Goal: Task Accomplishment & Management: Manage account settings

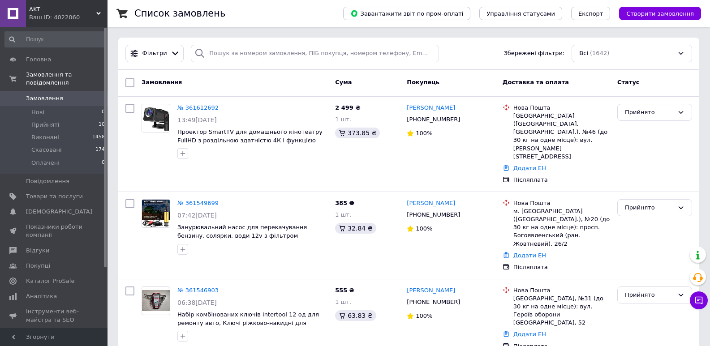
click at [77, 95] on span "Замовлення" at bounding box center [54, 99] width 57 height 8
click at [73, 95] on span "Замовлення" at bounding box center [54, 99] width 57 height 8
click at [67, 95] on span "Замовлення" at bounding box center [54, 99] width 57 height 8
click at [53, 91] on link "Замовлення 0" at bounding box center [55, 98] width 110 height 15
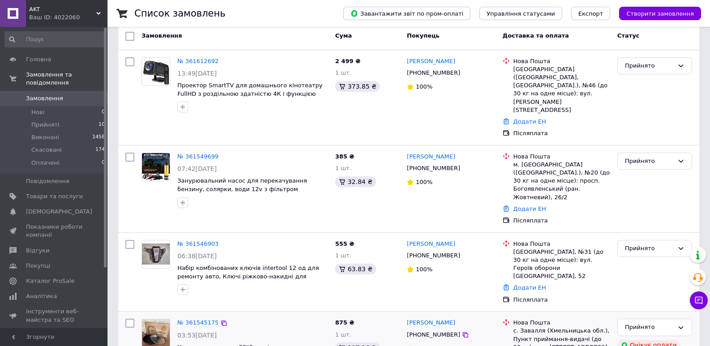
scroll to position [179, 0]
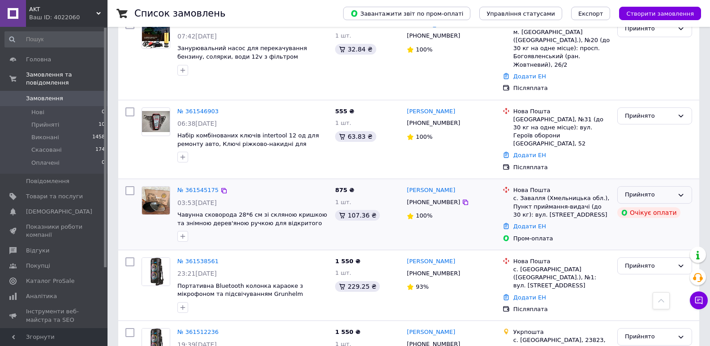
click at [685, 186] on div "Прийнято" at bounding box center [654, 194] width 75 height 17
click at [651, 222] on li "Скасовано" at bounding box center [655, 230] width 74 height 17
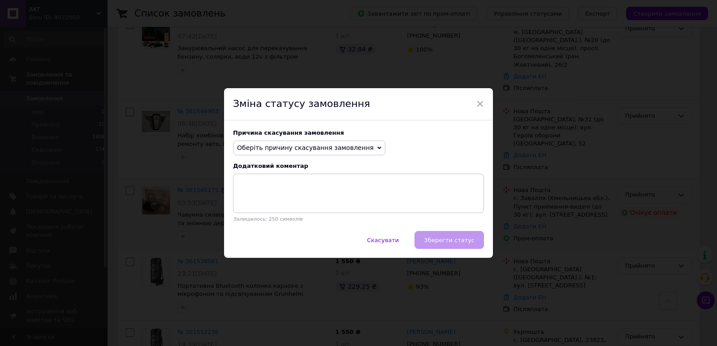
click at [319, 146] on span "Оберіть причину скасування замовлення" at bounding box center [305, 147] width 137 height 7
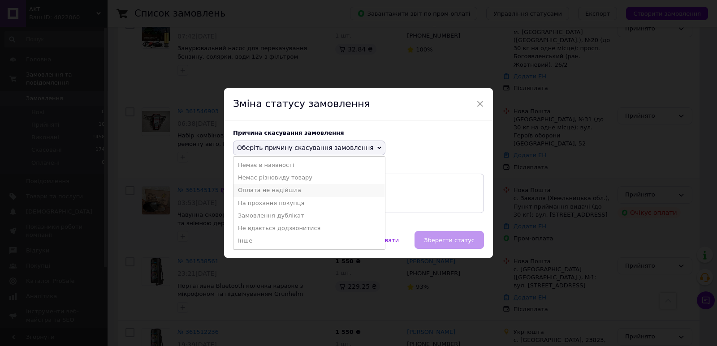
click at [264, 189] on li "Оплата не надійшла" at bounding box center [308, 190] width 151 height 13
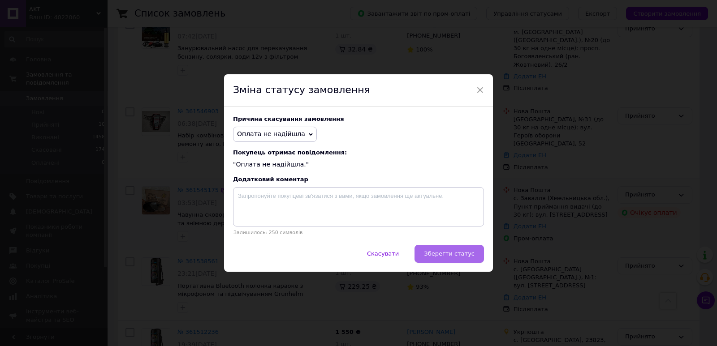
click at [445, 253] on span "Зберегти статус" at bounding box center [449, 253] width 51 height 7
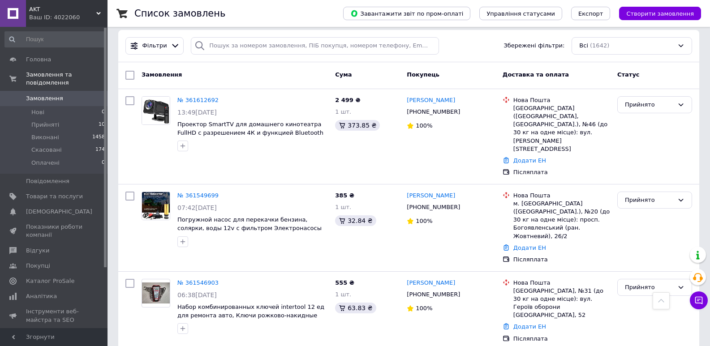
scroll to position [0, 0]
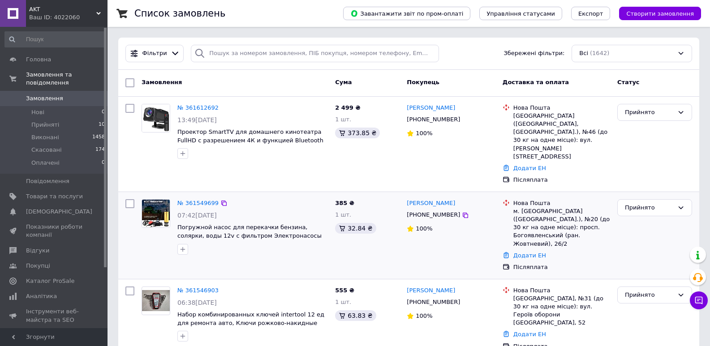
click at [312, 211] on div "07:42[DATE]" at bounding box center [252, 215] width 151 height 9
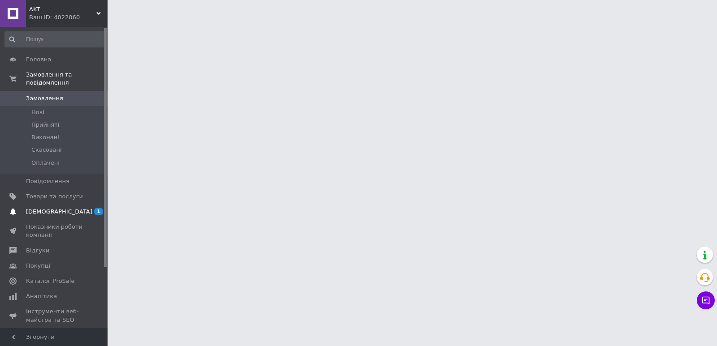
click at [62, 208] on span "[DEMOGRAPHIC_DATA]" at bounding box center [54, 212] width 57 height 8
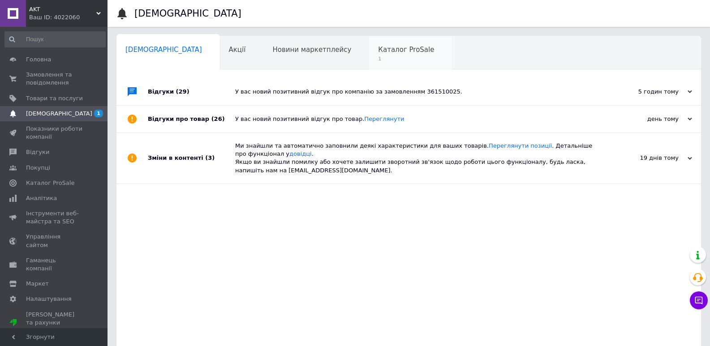
click at [378, 51] on span "Каталог ProSale" at bounding box center [406, 50] width 56 height 8
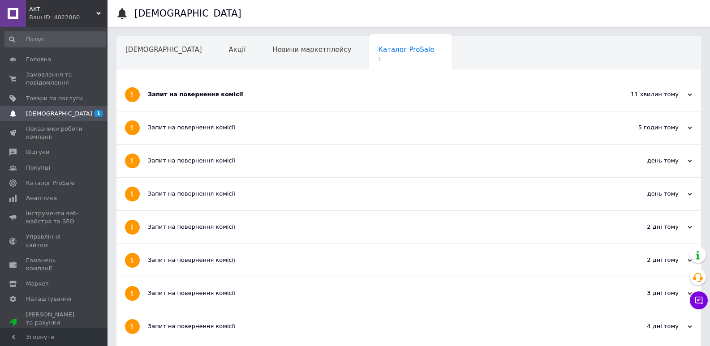
click at [254, 97] on div "Запит на повернення комісії" at bounding box center [375, 94] width 455 height 8
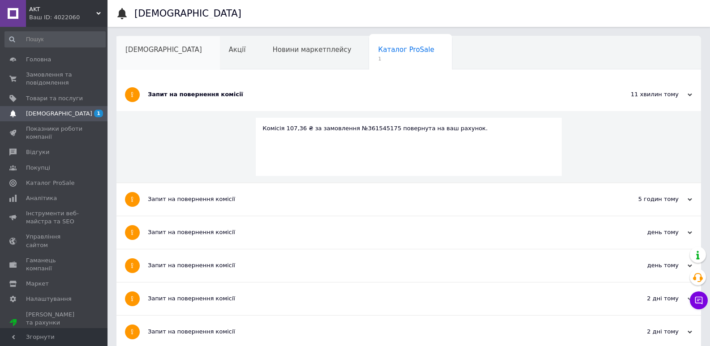
click at [152, 54] on div "[DEMOGRAPHIC_DATA]" at bounding box center [167, 53] width 103 height 34
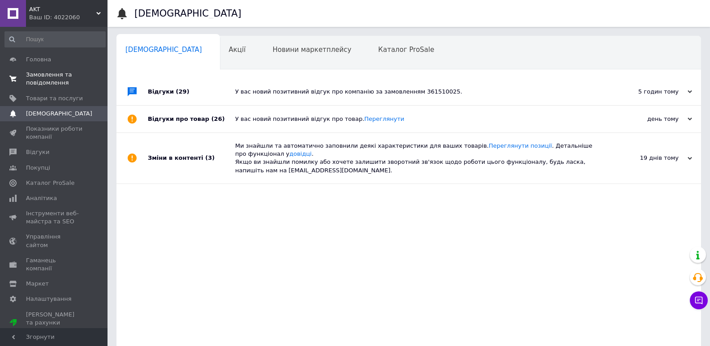
click at [62, 74] on span "Замовлення та повідомлення" at bounding box center [54, 79] width 57 height 16
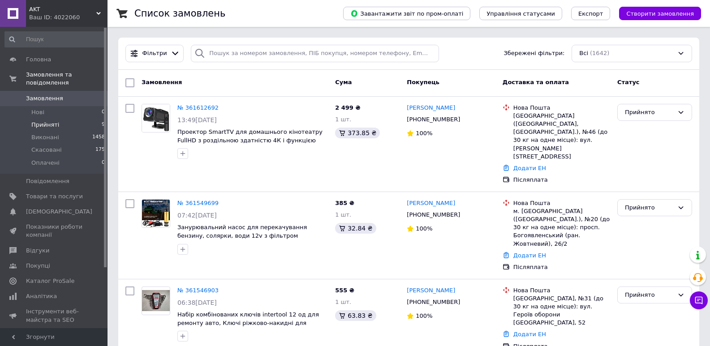
click at [47, 121] on span "Прийняті" at bounding box center [45, 125] width 28 height 8
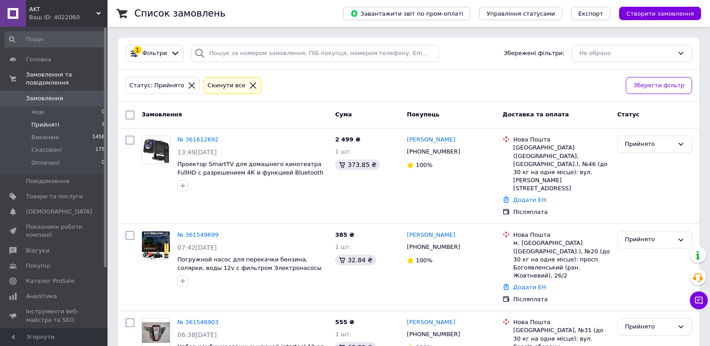
click at [52, 121] on span "Прийняті" at bounding box center [45, 125] width 28 height 8
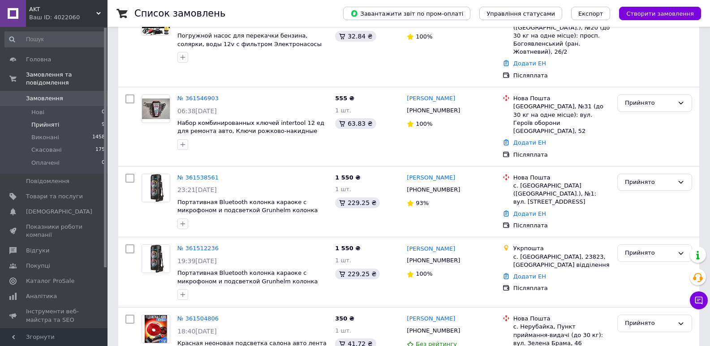
scroll to position [437, 0]
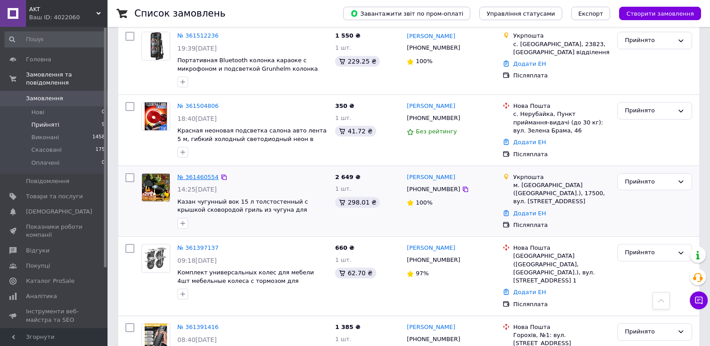
click at [199, 174] on link "№ 361460554" at bounding box center [197, 177] width 41 height 7
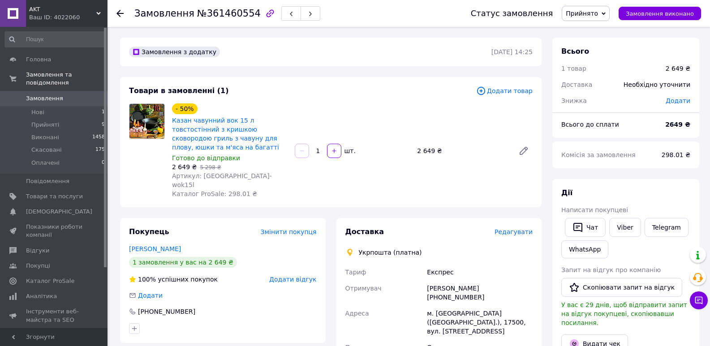
click at [49, 95] on span "Замовлення" at bounding box center [44, 99] width 37 height 8
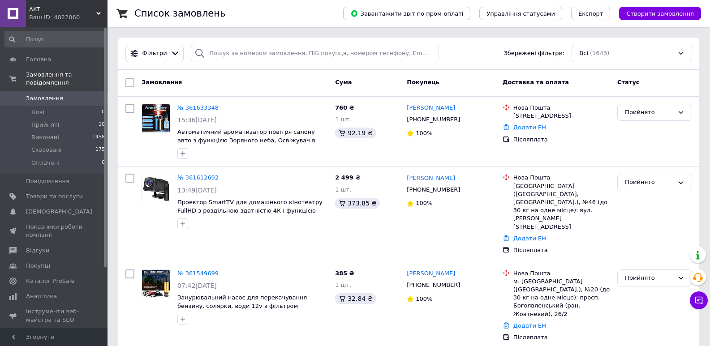
click at [64, 95] on span "Замовлення" at bounding box center [54, 99] width 57 height 8
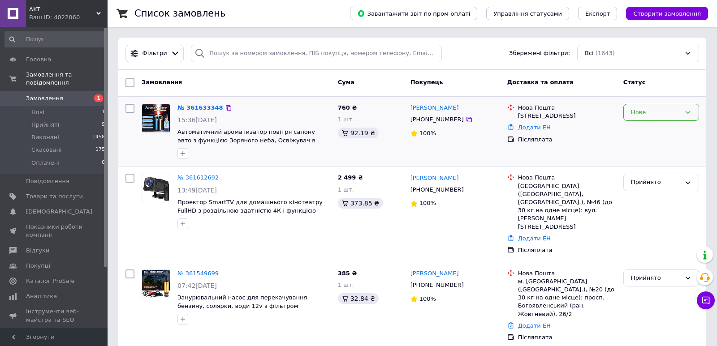
click at [668, 110] on div "Нове" at bounding box center [656, 112] width 50 height 9
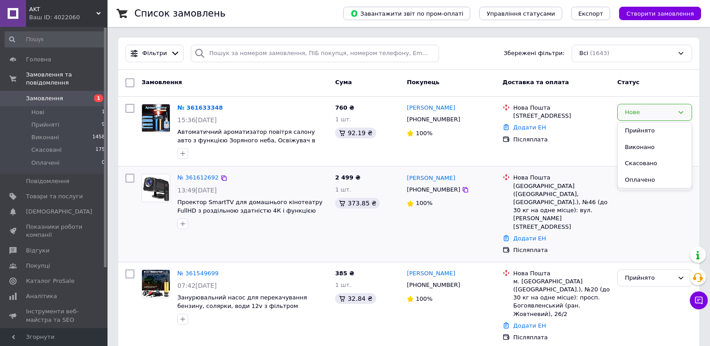
click at [641, 131] on li "Прийнято" at bounding box center [655, 131] width 74 height 17
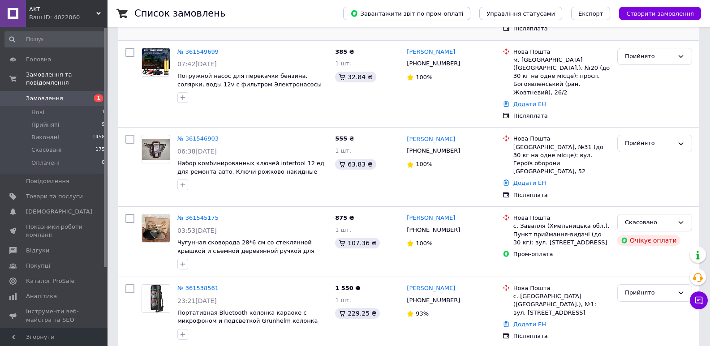
scroll to position [224, 0]
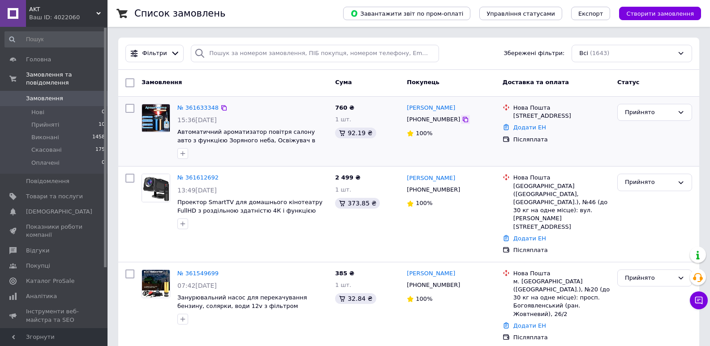
click at [463, 120] on icon at bounding box center [465, 119] width 5 height 5
drag, startPoint x: 115, startPoint y: 157, endPoint x: 148, endPoint y: 148, distance: 34.0
drag, startPoint x: 176, startPoint y: 133, endPoint x: 245, endPoint y: 142, distance: 69.1
click at [245, 142] on div "№ 361633348 15:36, 12.09.2025 Автоматичний ароматизатор повітря салону авто з ф…" at bounding box center [253, 131] width 158 height 63
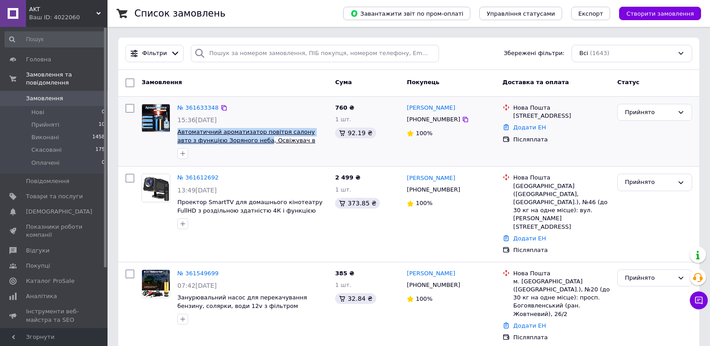
copy span "Автоматичний ароматизатор повітря салону авто з функцією Зоряного неба"
click at [69, 91] on link "Замовлення 0" at bounding box center [55, 98] width 110 height 15
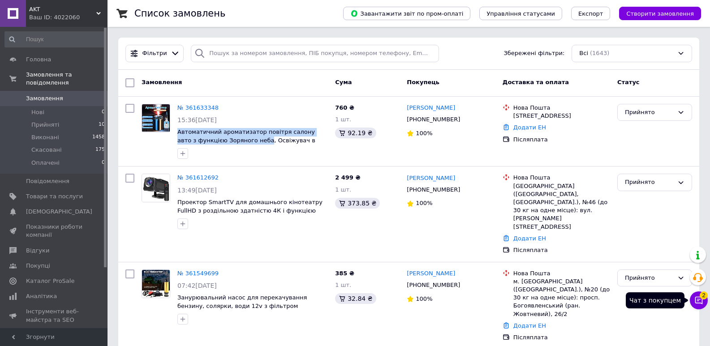
click at [700, 303] on icon at bounding box center [699, 301] width 8 height 8
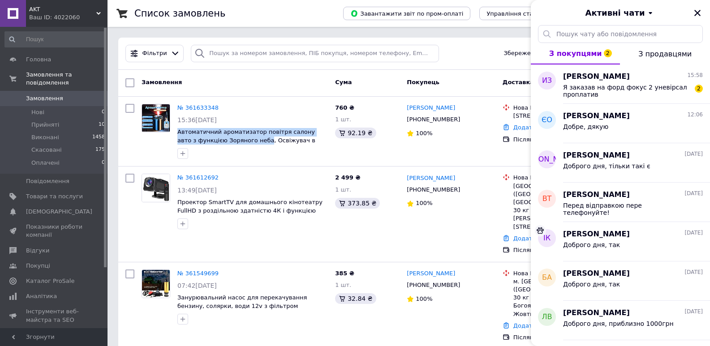
click at [65, 95] on span "Замовлення" at bounding box center [54, 99] width 57 height 8
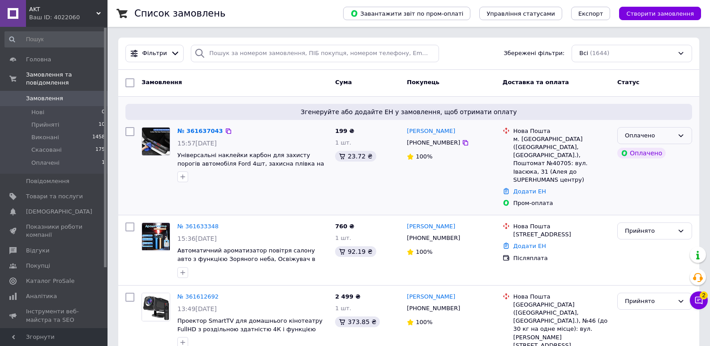
click at [653, 138] on div "Оплачено" at bounding box center [649, 135] width 49 height 9
click at [645, 153] on li "Прийнято" at bounding box center [655, 154] width 74 height 17
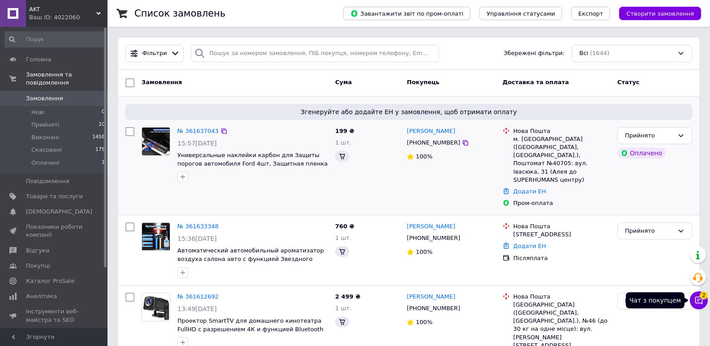
click at [702, 301] on icon at bounding box center [699, 301] width 8 height 8
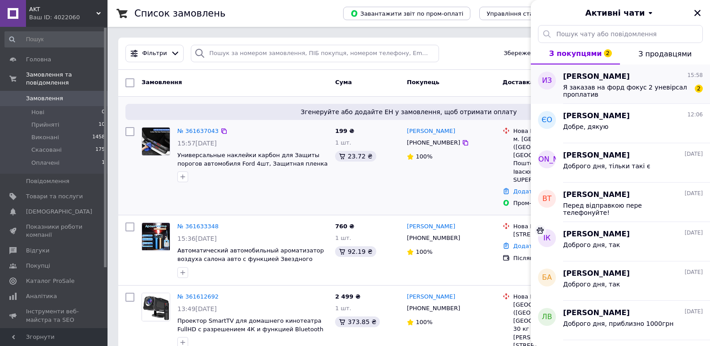
click at [588, 87] on span "Я заказав на форд фокус 2 уневірсал проплатив" at bounding box center [626, 91] width 127 height 14
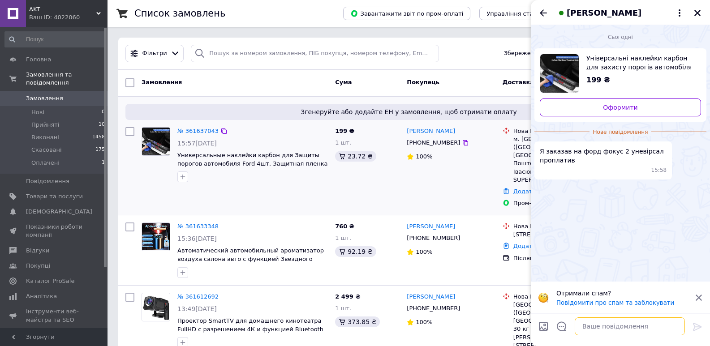
click at [622, 323] on textarea at bounding box center [630, 327] width 110 height 18
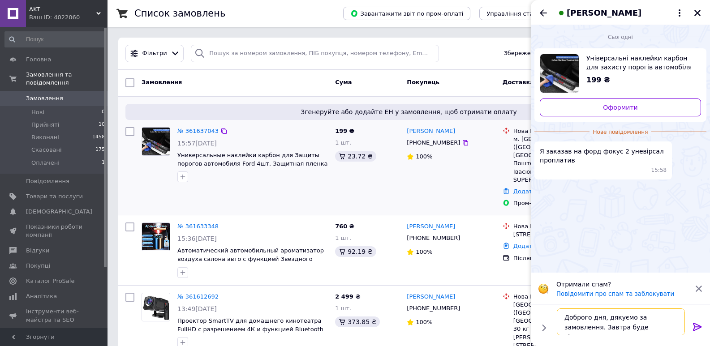
type textarea "Доброго дня, дякуємо за замовлення. Завтра буде відправка"
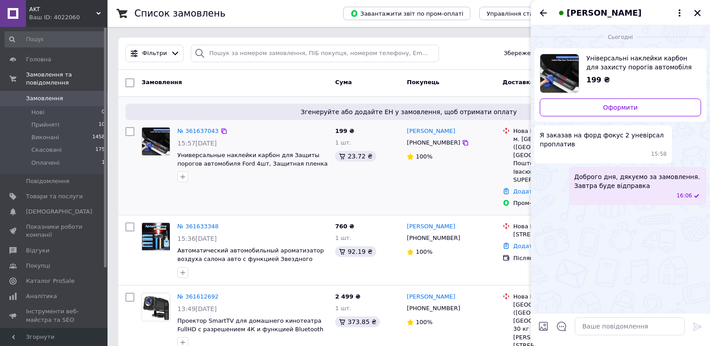
click at [694, 13] on icon "Закрити" at bounding box center [697, 13] width 8 height 8
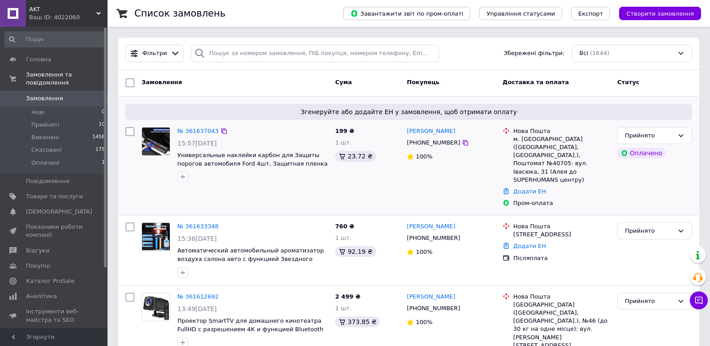
click at [60, 95] on span "Замовлення" at bounding box center [54, 99] width 57 height 8
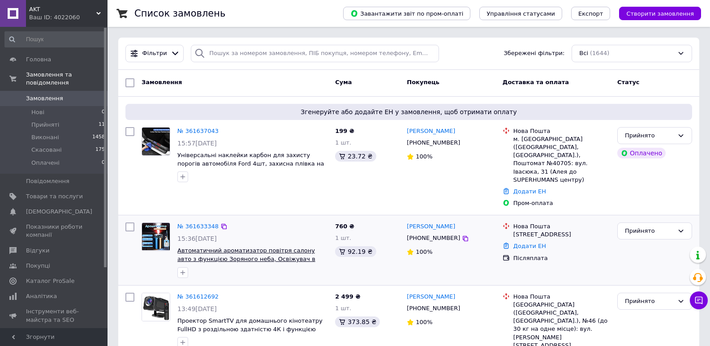
scroll to position [90, 0]
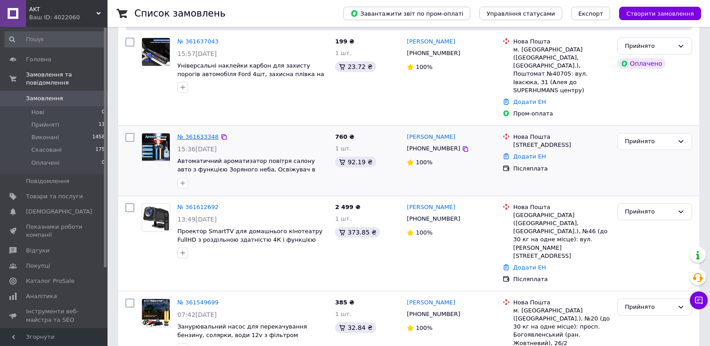
click at [186, 133] on link "№ 361633348" at bounding box center [197, 136] width 41 height 7
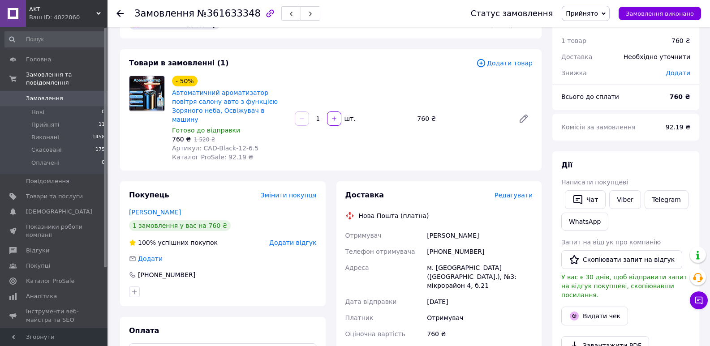
scroll to position [90, 0]
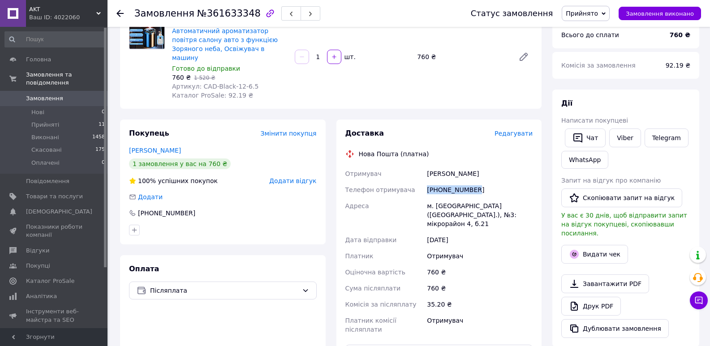
drag, startPoint x: 427, startPoint y: 178, endPoint x: 496, endPoint y: 178, distance: 69.4
click at [496, 182] on div "[PHONE_NUMBER]" at bounding box center [479, 190] width 109 height 16
copy div "[PHONE_NUMBER]"
drag, startPoint x: 427, startPoint y: 167, endPoint x: 456, endPoint y: 166, distance: 29.6
click at [456, 166] on div "[PERSON_NAME]" at bounding box center [479, 174] width 109 height 16
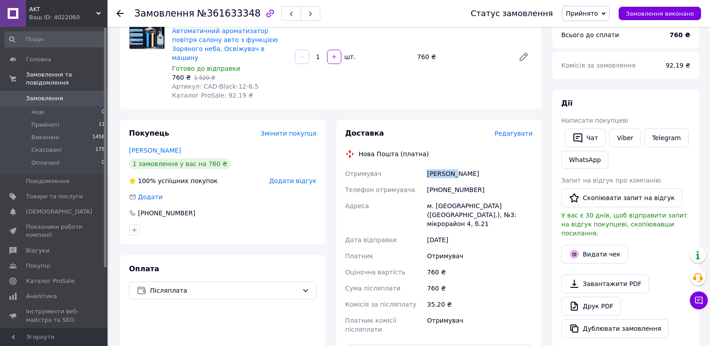
copy div "[PERSON_NAME]"
drag, startPoint x: 460, startPoint y: 163, endPoint x: 490, endPoint y: 167, distance: 29.8
click at [490, 167] on div "[PERSON_NAME]" at bounding box center [479, 174] width 109 height 16
copy div "[PERSON_NAME]"
drag, startPoint x: 435, startPoint y: 194, endPoint x: 461, endPoint y: 196, distance: 26.0
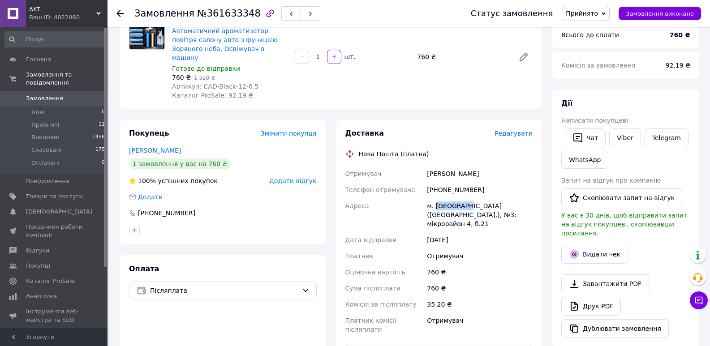
click at [461, 198] on div "м. [GEOGRAPHIC_DATA] ([GEOGRAPHIC_DATA].), №3: мікрорайон 4, б.21" at bounding box center [479, 215] width 109 height 34
copy div "Златопіль"
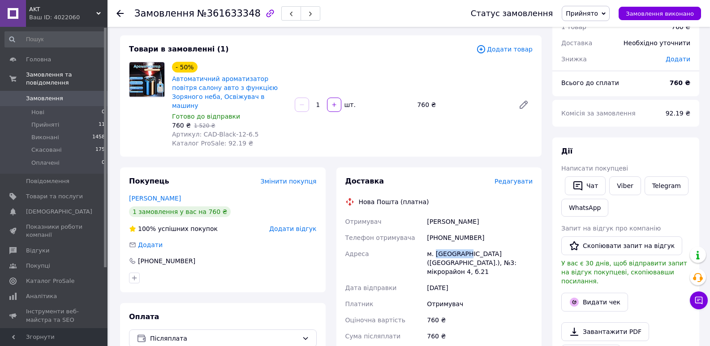
scroll to position [0, 0]
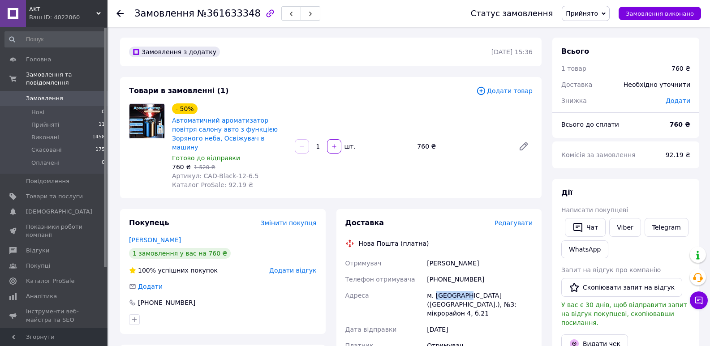
click at [56, 95] on span "Замовлення" at bounding box center [44, 99] width 37 height 8
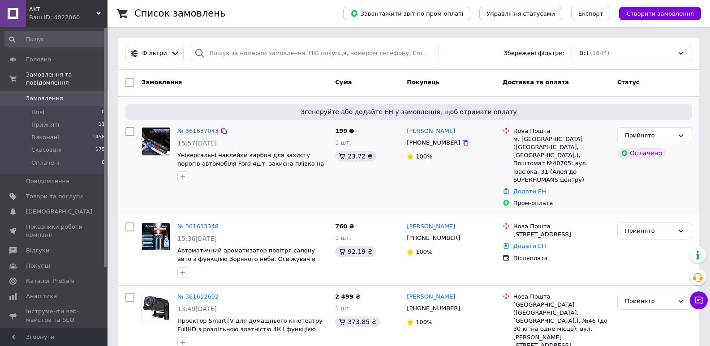
click at [72, 95] on span "Замовлення" at bounding box center [54, 99] width 57 height 8
click at [44, 95] on span "Замовлення" at bounding box center [44, 99] width 37 height 8
click at [53, 193] on span "Товари та послуги" at bounding box center [54, 197] width 57 height 8
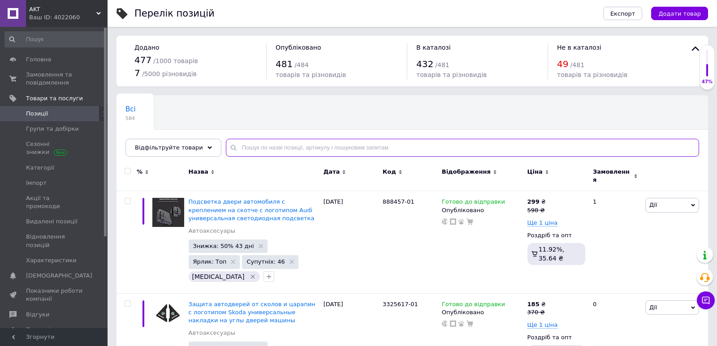
click at [297, 147] on input "text" at bounding box center [462, 148] width 473 height 18
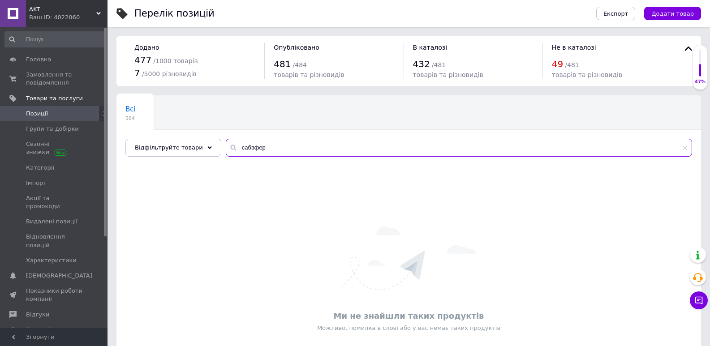
click at [276, 141] on input "сабвфер" at bounding box center [459, 148] width 466 height 18
click at [243, 145] on input "сабвфер" at bounding box center [459, 148] width 466 height 18
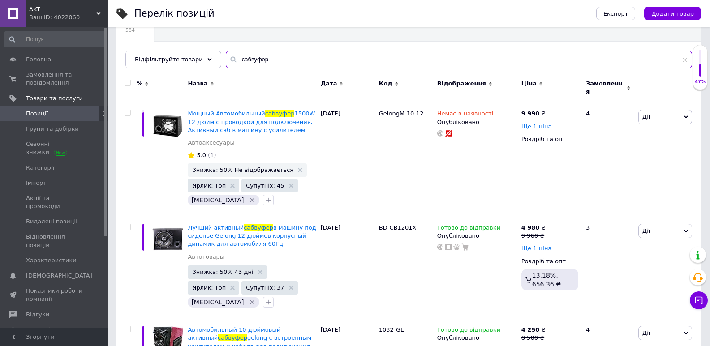
scroll to position [90, 0]
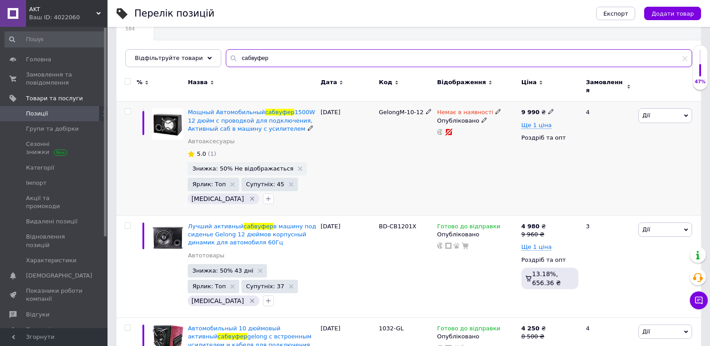
type input "сабвуфер"
click at [495, 109] on icon at bounding box center [497, 111] width 5 height 5
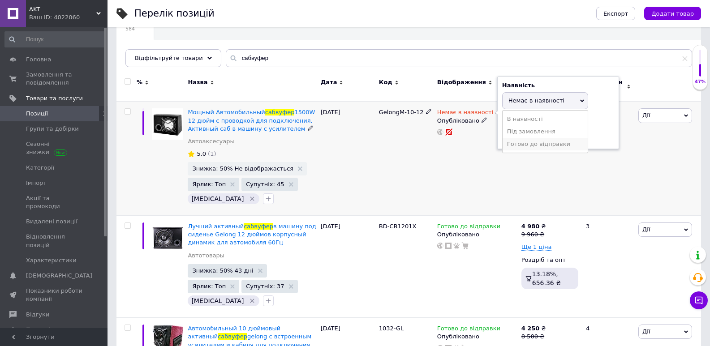
click at [538, 138] on li "Готово до відправки" at bounding box center [545, 144] width 85 height 13
click at [435, 163] on div "Немає в наявності Наявність Готово до відправки В наявності Немає в наявності П…" at bounding box center [477, 159] width 84 height 114
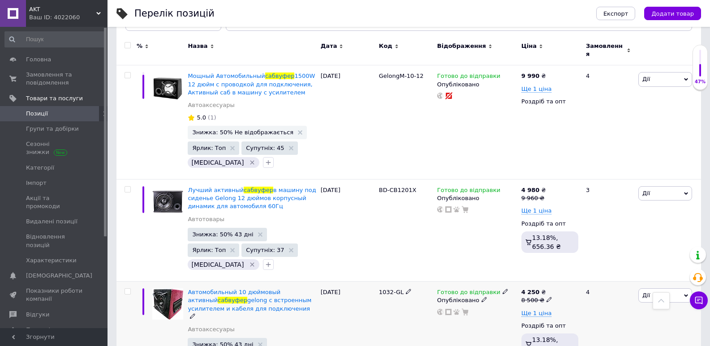
scroll to position [114, 0]
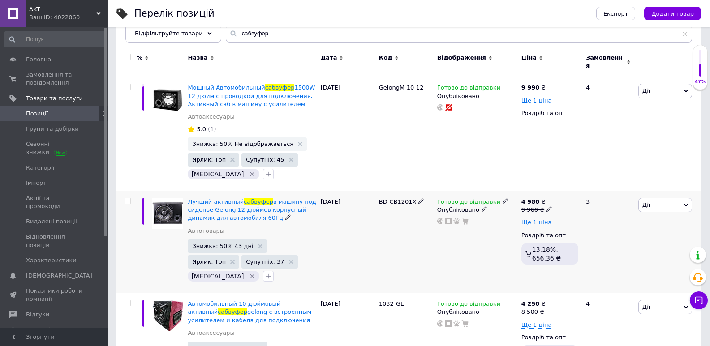
click at [503, 198] on icon at bounding box center [505, 200] width 5 height 5
click at [527, 223] on li "Немає в наявності" at bounding box center [551, 229] width 85 height 13
click at [453, 238] on div "Готово до відправки Наявність Немає в наявності В наявності Під замовлення Гото…" at bounding box center [477, 242] width 84 height 102
click at [116, 112] on div "Перелік позицій Експорт Додати товар Додано 477 / 1000 товарів 7 / 5000 різнови…" at bounding box center [409, 273] width 602 height 774
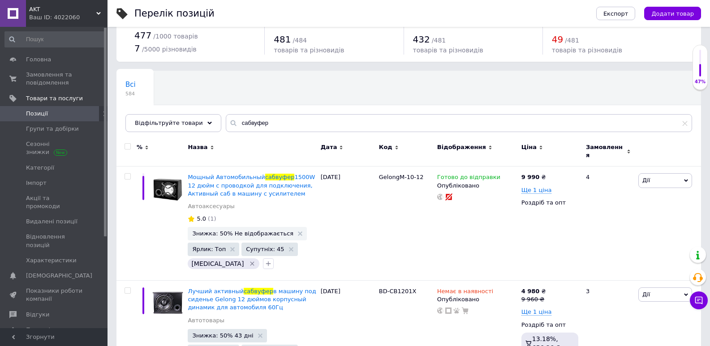
scroll to position [0, 0]
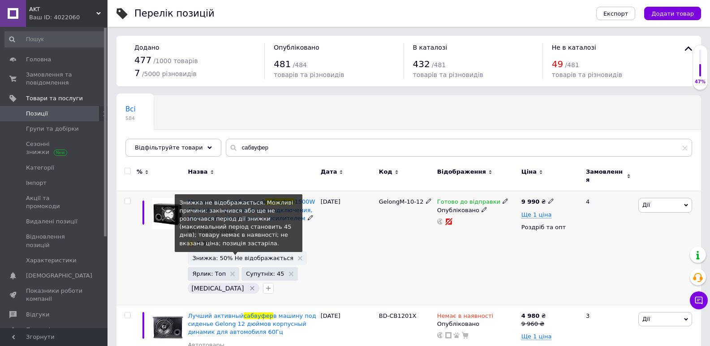
click at [230, 255] on span "Знижка: 50% Не відображається" at bounding box center [242, 258] width 101 height 6
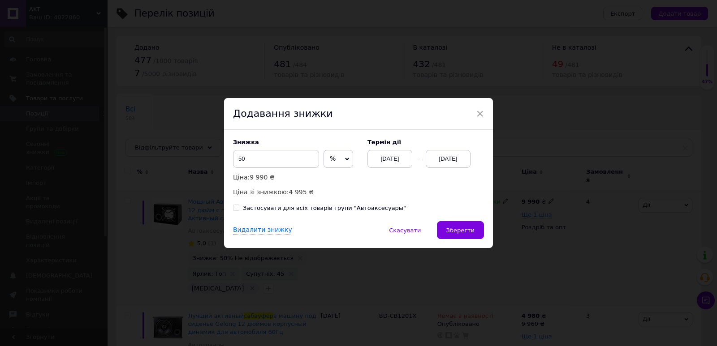
click at [452, 162] on div "[DATE]" at bounding box center [448, 159] width 45 height 18
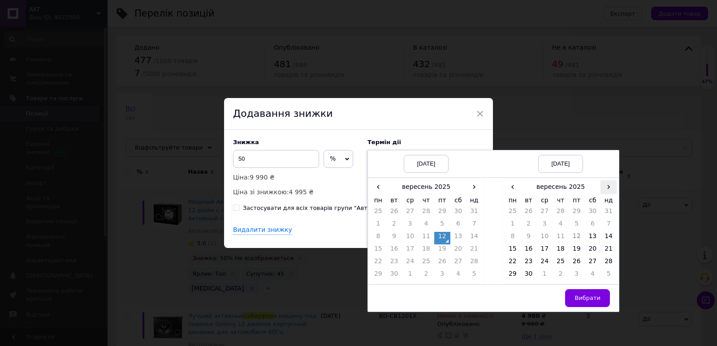
click at [608, 185] on span "›" at bounding box center [608, 187] width 16 height 13
click at [588, 249] on td "25" at bounding box center [593, 251] width 16 height 13
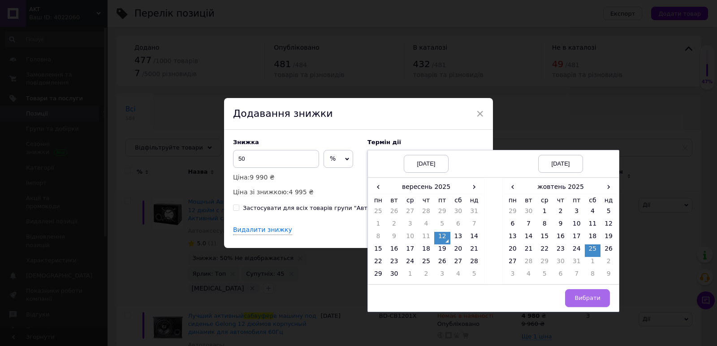
click at [581, 301] on span "Вибрати" at bounding box center [587, 298] width 26 height 7
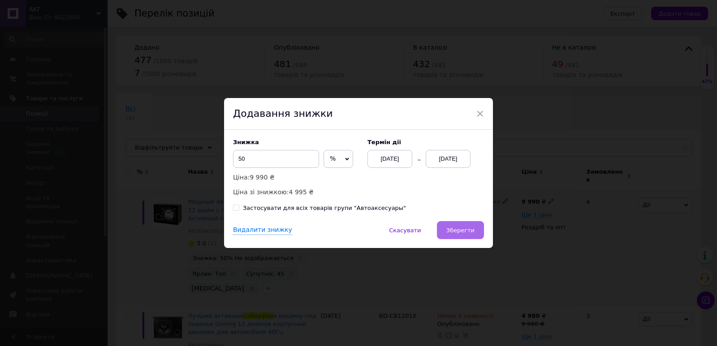
click at [452, 229] on span "Зберегти" at bounding box center [460, 230] width 28 height 7
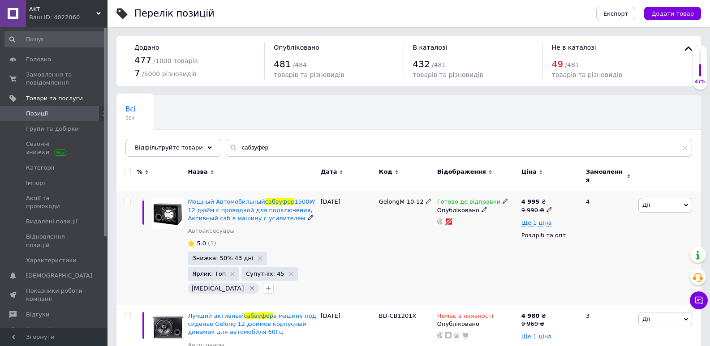
click at [547, 207] on icon at bounding box center [548, 209] width 5 height 5
drag, startPoint x: 568, startPoint y: 189, endPoint x: 563, endPoint y: 189, distance: 4.9
click at [563, 189] on input "9990" at bounding box center [590, 196] width 68 height 18
type input "11990"
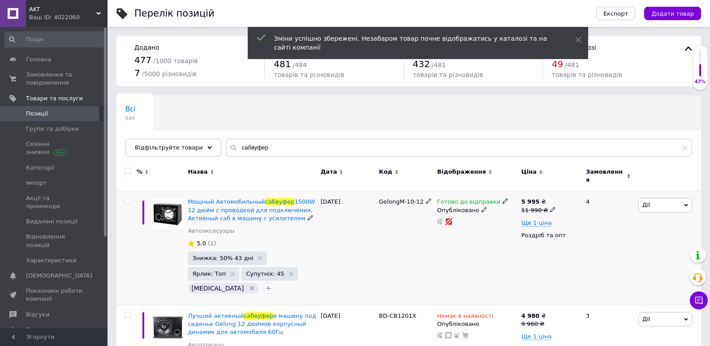
click at [550, 207] on icon at bounding box center [552, 209] width 5 height 5
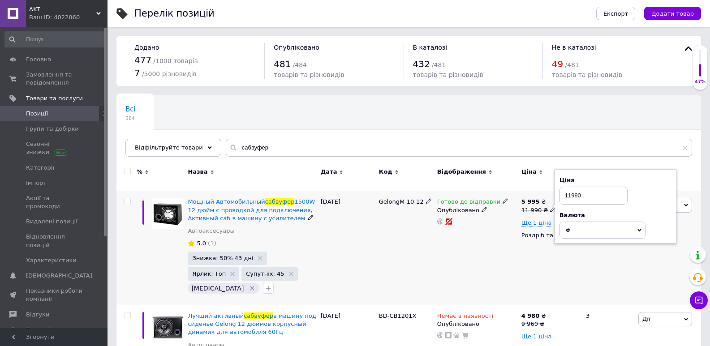
drag, startPoint x: 569, startPoint y: 189, endPoint x: 576, endPoint y: 189, distance: 7.2
click at [576, 189] on input "11990" at bounding box center [593, 196] width 68 height 18
type input "10200"
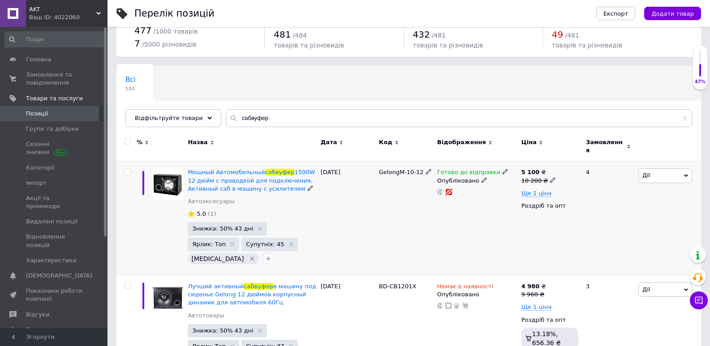
scroll to position [45, 0]
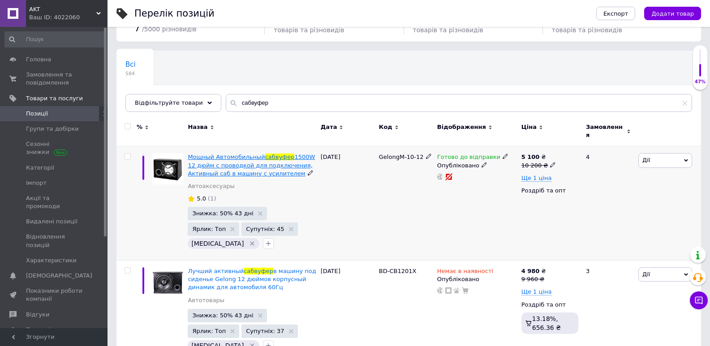
click at [253, 161] on span "1500W 12 дюйм с проводкой для подключения, Активный саб в машину с усилителем" at bounding box center [251, 165] width 127 height 23
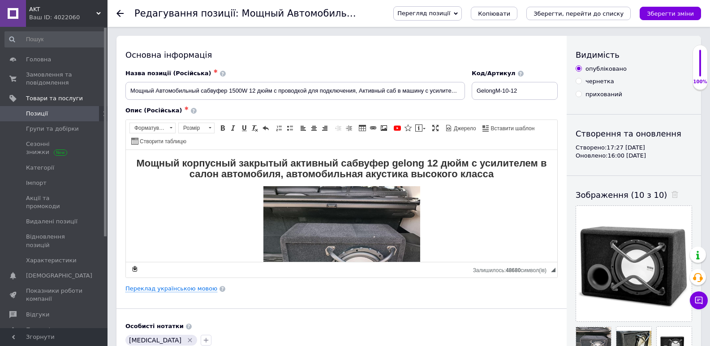
click at [462, 18] on span "Перегляд позиції" at bounding box center [427, 13] width 69 height 14
click at [473, 29] on li "Зберегти та переглянути на сайті" at bounding box center [464, 30] width 140 height 13
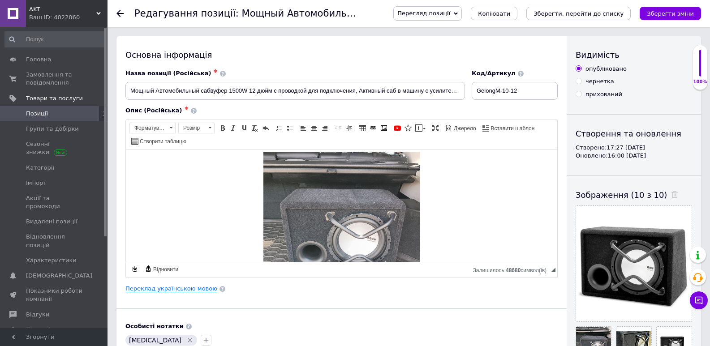
scroll to position [45, 0]
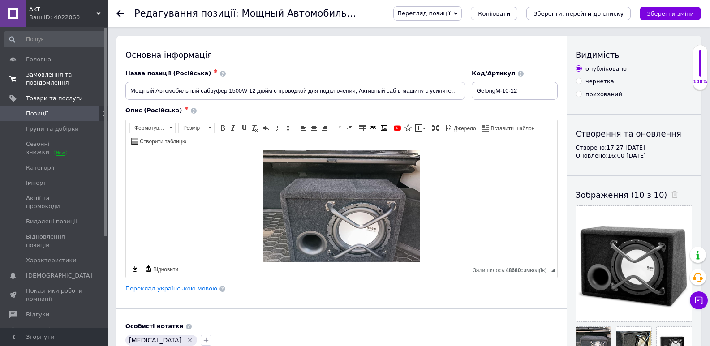
click at [47, 79] on span "Замовлення та повідомлення" at bounding box center [54, 79] width 57 height 16
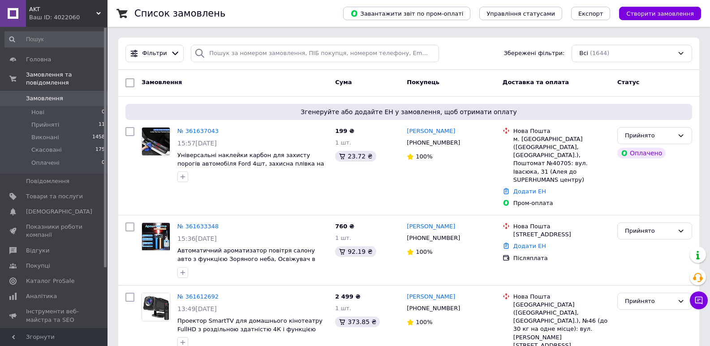
click at [39, 95] on span "Замовлення" at bounding box center [44, 99] width 37 height 8
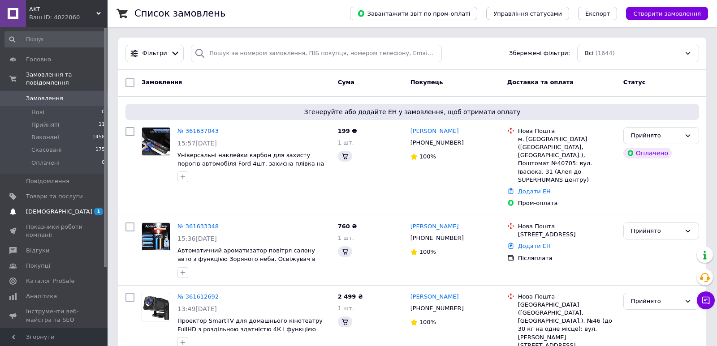
click at [63, 208] on span "[DEMOGRAPHIC_DATA]" at bounding box center [54, 212] width 57 height 8
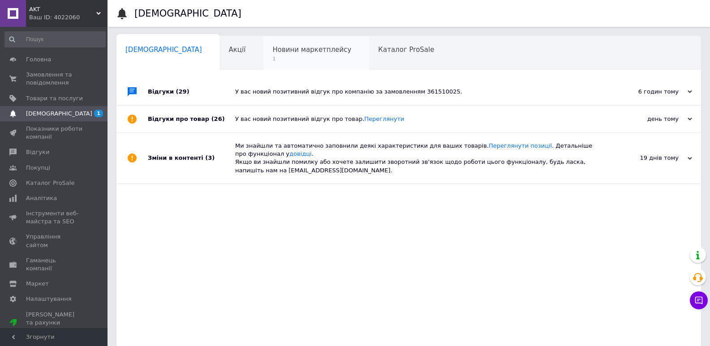
click at [281, 53] on span "Новини маркетплейсу" at bounding box center [311, 50] width 79 height 8
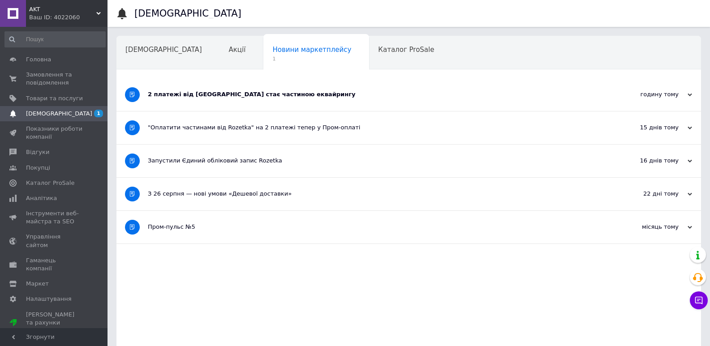
click at [201, 103] on div "2 платежі від [GEOGRAPHIC_DATA] стає частиною еквайрингу" at bounding box center [375, 94] width 455 height 33
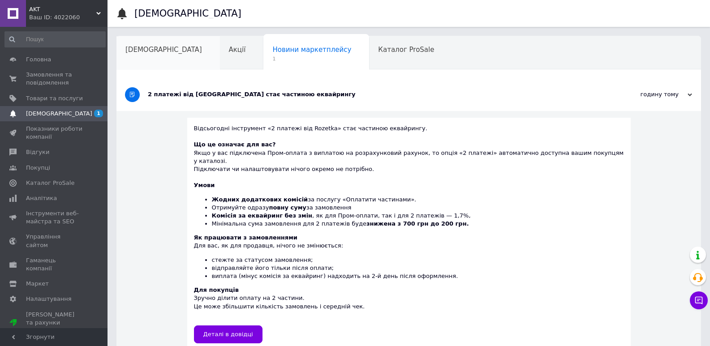
click at [144, 51] on span "[DEMOGRAPHIC_DATA]" at bounding box center [163, 50] width 77 height 8
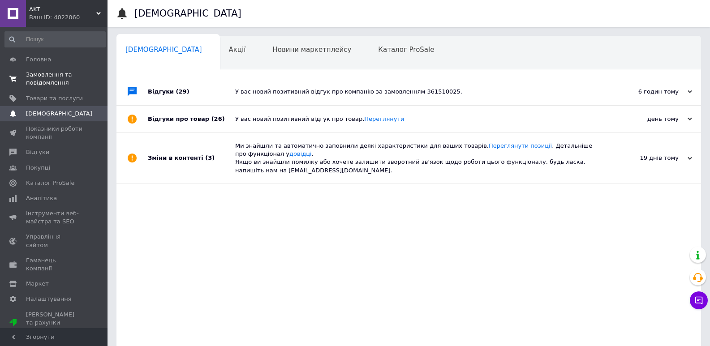
click at [58, 76] on span "Замовлення та повідомлення" at bounding box center [54, 79] width 57 height 16
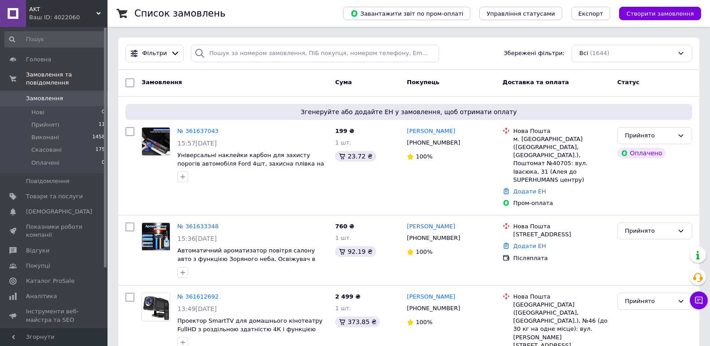
click at [63, 91] on link "Замовлення 0" at bounding box center [55, 98] width 110 height 15
click at [74, 95] on span "Замовлення" at bounding box center [54, 99] width 57 height 8
click at [72, 95] on span "Замовлення" at bounding box center [54, 99] width 57 height 8
click at [63, 95] on span "Замовлення" at bounding box center [54, 99] width 57 height 8
click at [53, 91] on link "Замовлення 0" at bounding box center [55, 98] width 110 height 15
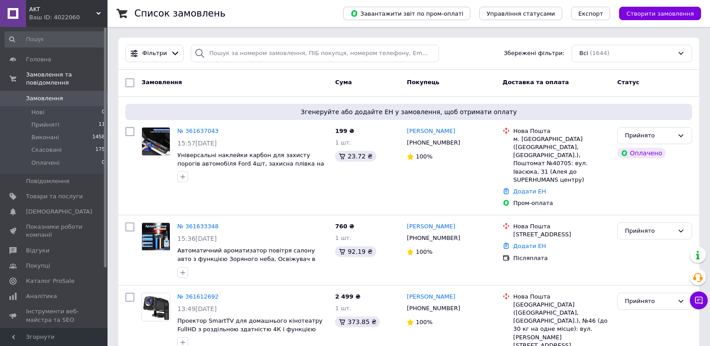
drag, startPoint x: 69, startPoint y: 86, endPoint x: 55, endPoint y: 12, distance: 75.3
click at [69, 91] on link "Замовлення 0" at bounding box center [55, 98] width 110 height 15
click at [64, 95] on span "Замовлення" at bounding box center [54, 99] width 57 height 8
